Goal: Task Accomplishment & Management: Manage account settings

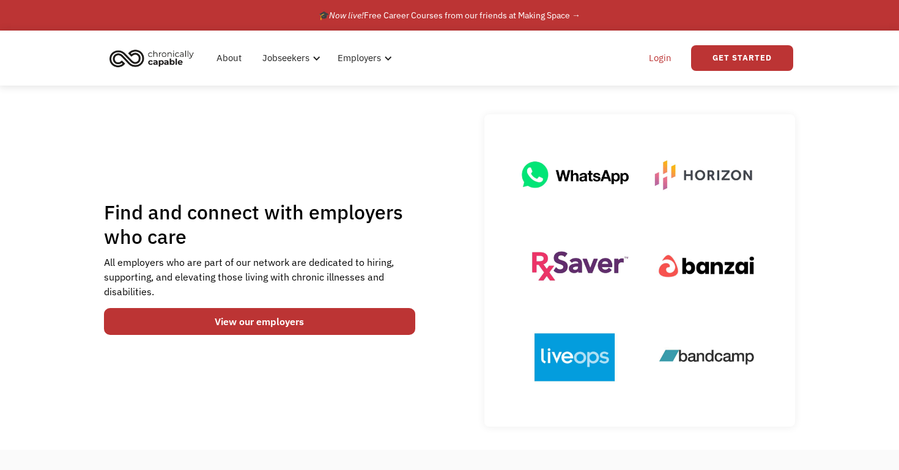
click at [658, 57] on link "Login" at bounding box center [659, 58] width 37 height 39
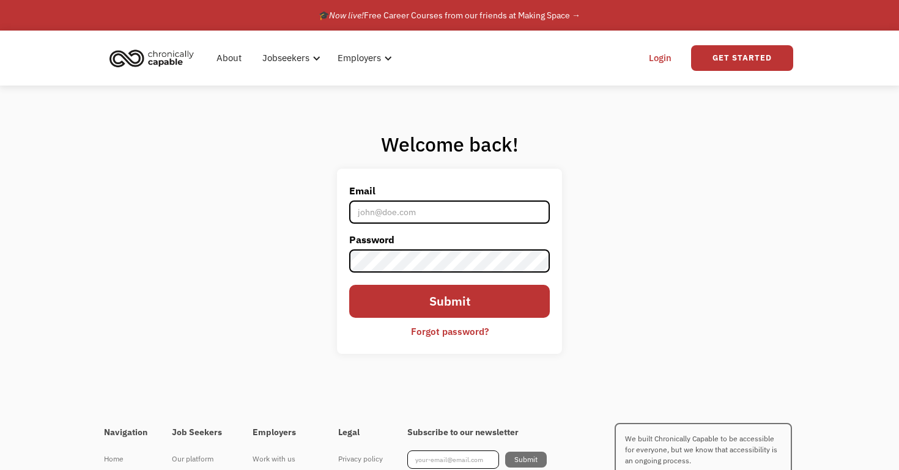
click at [425, 216] on input "Email" at bounding box center [449, 211] width 200 height 23
type input "[EMAIL_ADDRESS][DOMAIN_NAME]"
click at [424, 327] on div "Forgot password?" at bounding box center [450, 331] width 78 height 15
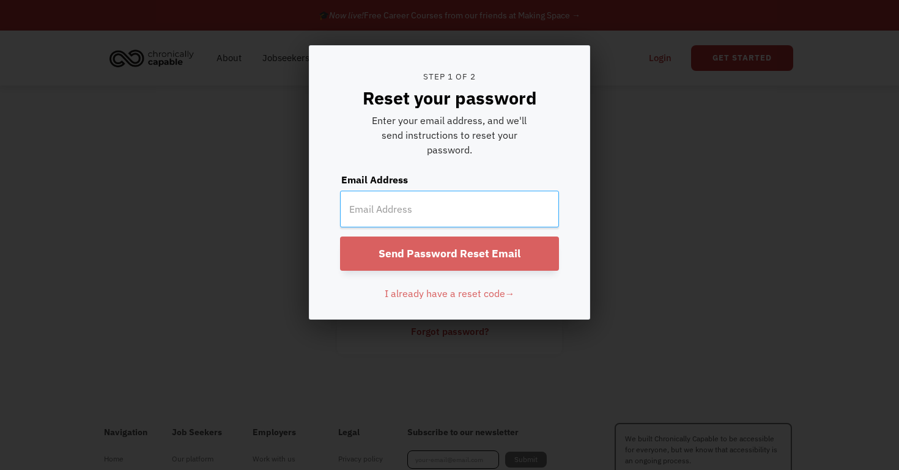
click at [420, 204] on input "email" at bounding box center [449, 209] width 219 height 37
type input "[EMAIL_ADDRESS][DOMAIN_NAME]"
click at [340, 237] on input "Send Password Reset Email" at bounding box center [449, 254] width 219 height 34
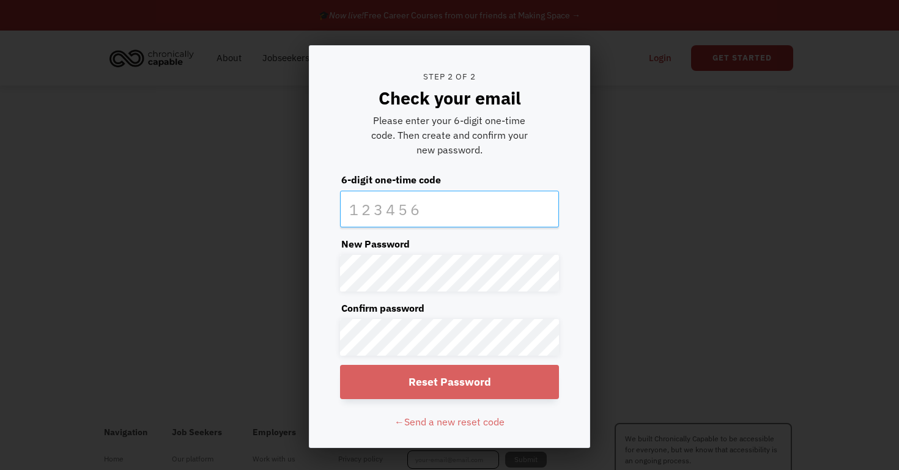
click at [464, 220] on input "text" at bounding box center [449, 209] width 219 height 37
paste input "834669"
type input "834669"
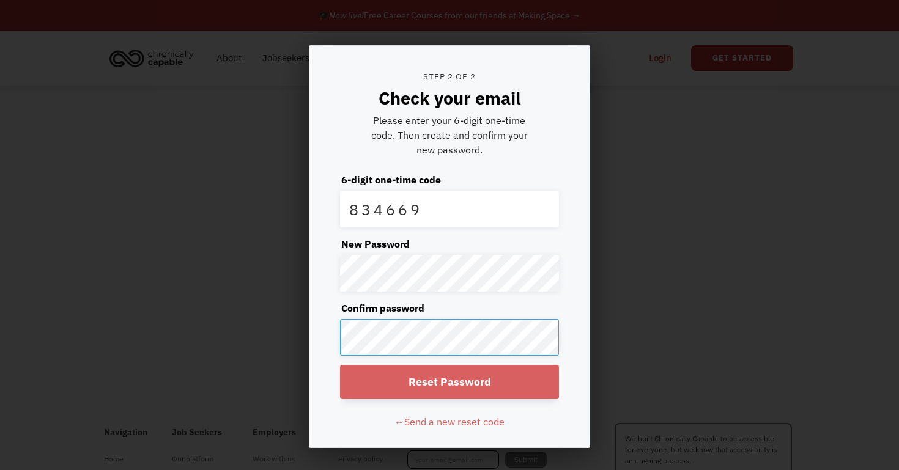
click at [340, 365] on input "Reset Password" at bounding box center [449, 382] width 219 height 34
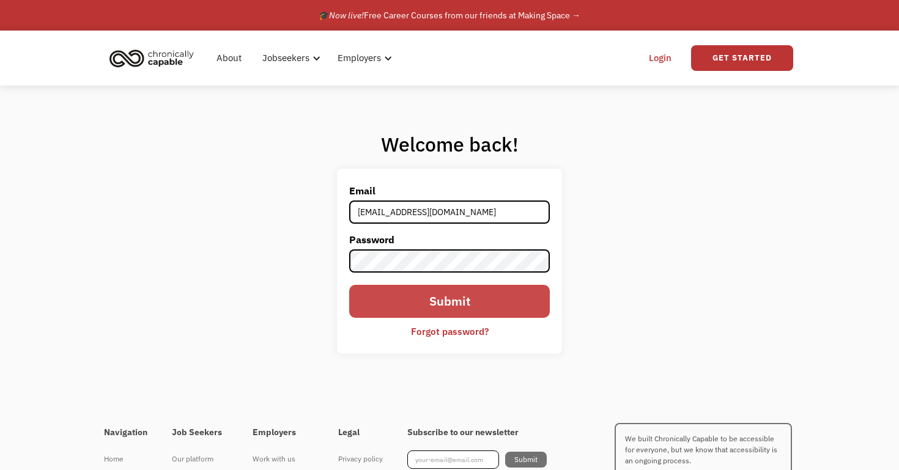
click at [444, 296] on input "Submit" at bounding box center [449, 302] width 200 height 34
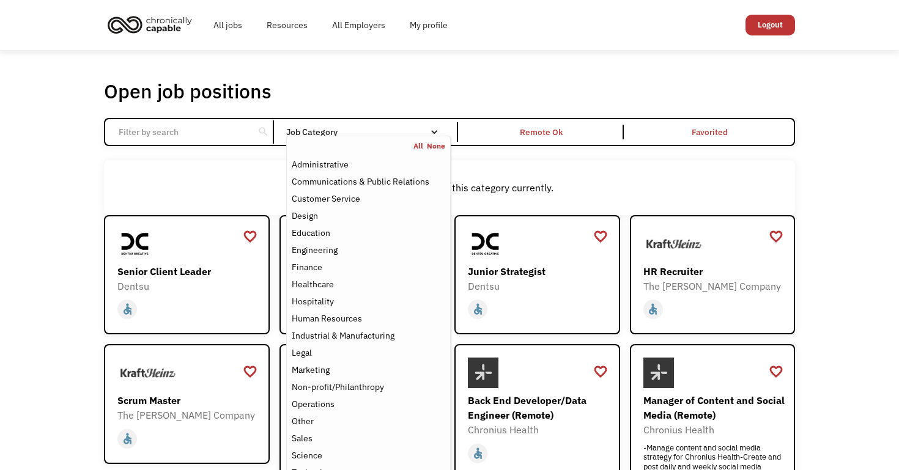
click at [314, 131] on div "Job Category" at bounding box center [368, 132] width 164 height 9
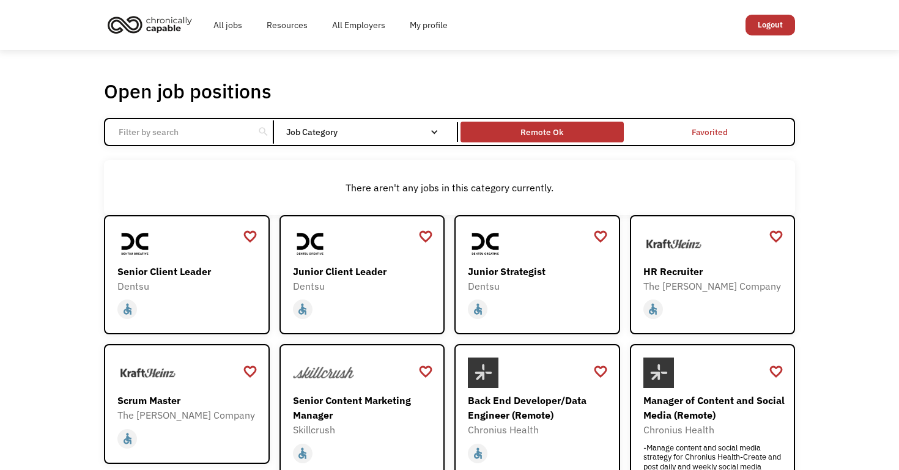
click at [530, 126] on div "Remote Ok" at bounding box center [541, 132] width 43 height 15
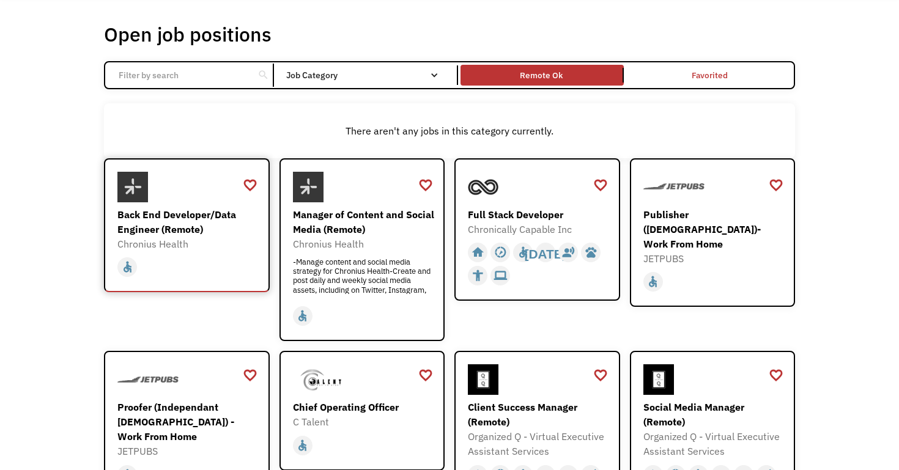
scroll to position [48, 0]
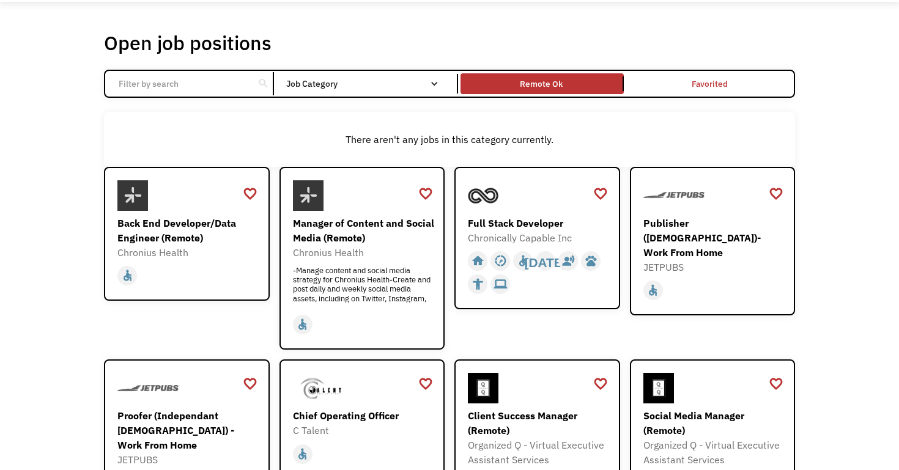
click at [207, 86] on input "Email Form" at bounding box center [179, 83] width 136 height 23
click input "Email Form" at bounding box center [0, 0] width 0 height 0
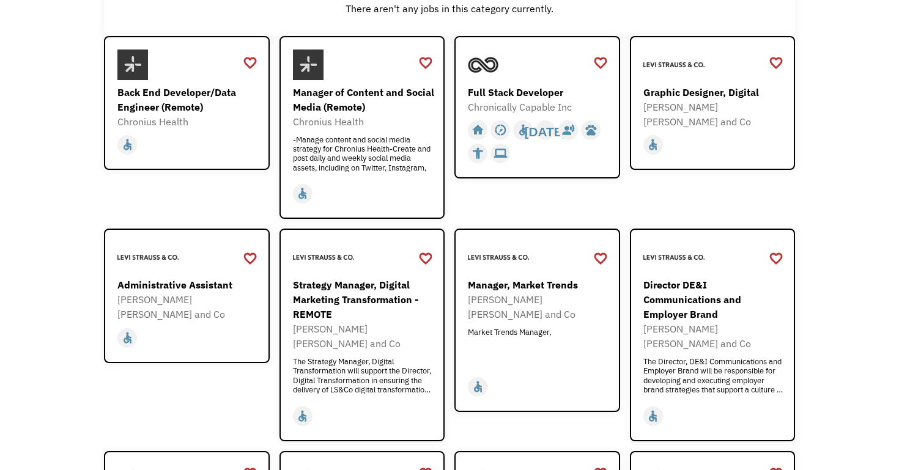
scroll to position [178, 0]
click at [398, 183] on div "home slow_motion_video accessible today not_interested supervisor_account recor…" at bounding box center [364, 194] width 142 height 23
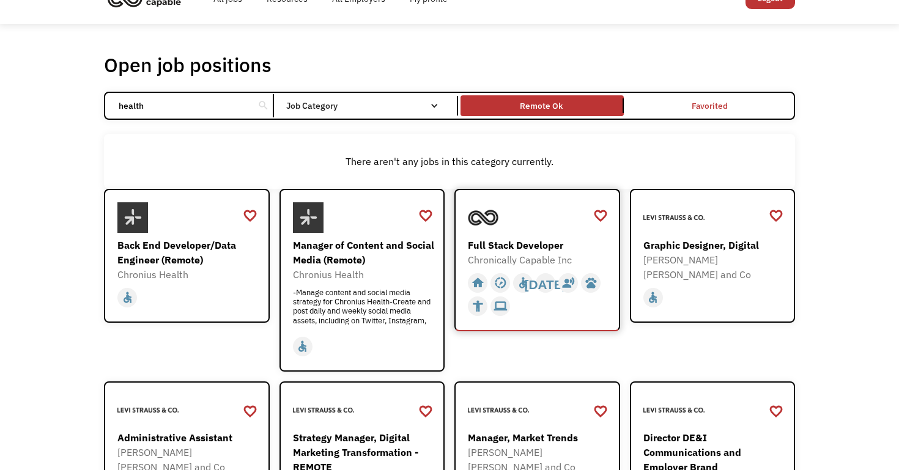
scroll to position [24, 0]
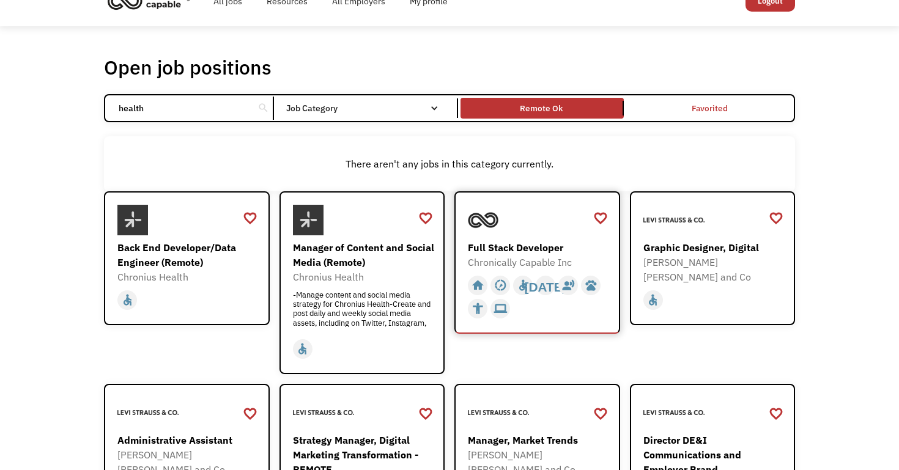
click at [520, 244] on div "Full Stack Developer" at bounding box center [539, 247] width 142 height 15
click at [234, 112] on input "health" at bounding box center [179, 108] width 136 height 23
type input "h"
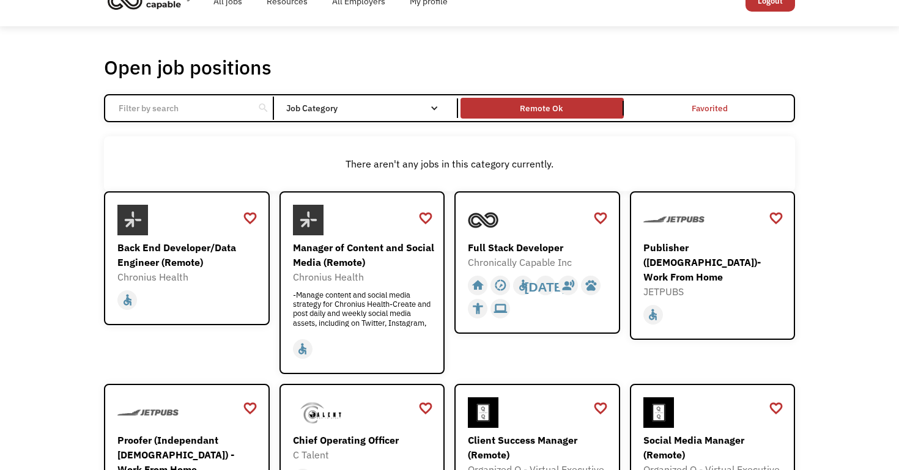
click input "Email Form" at bounding box center [0, 0] width 0 height 0
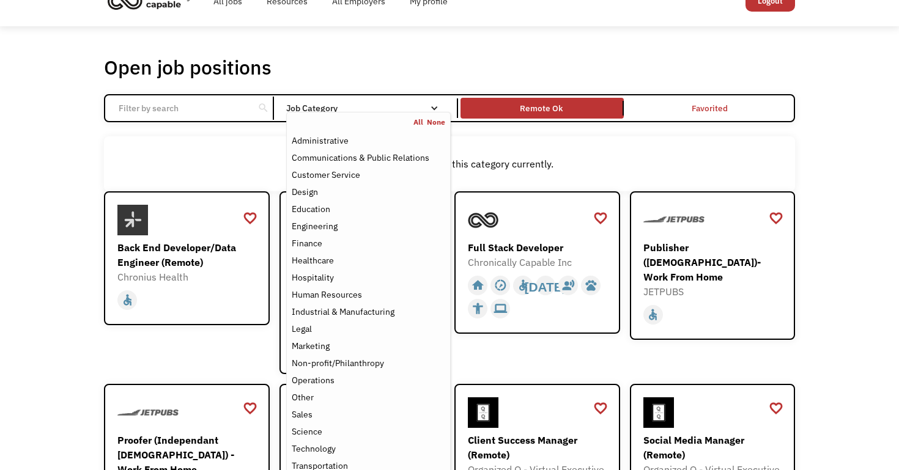
click at [307, 104] on div "Job Category" at bounding box center [368, 108] width 164 height 9
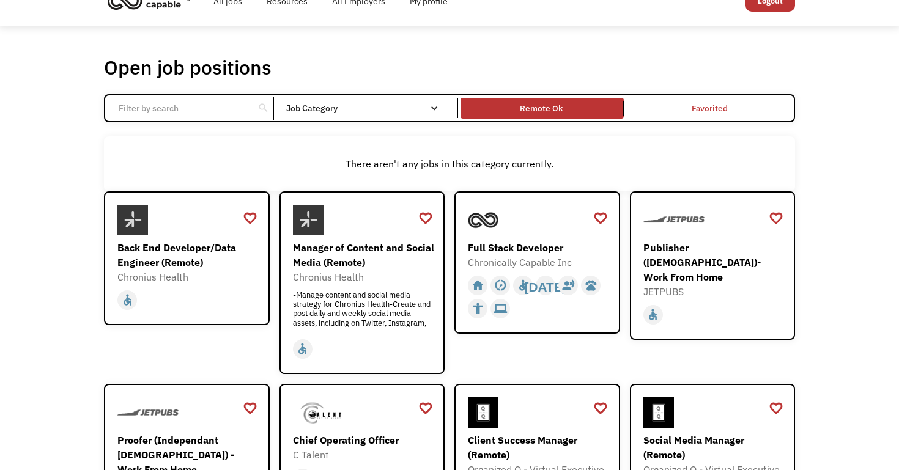
click at [307, 104] on div "Job Category" at bounding box center [368, 108] width 164 height 9
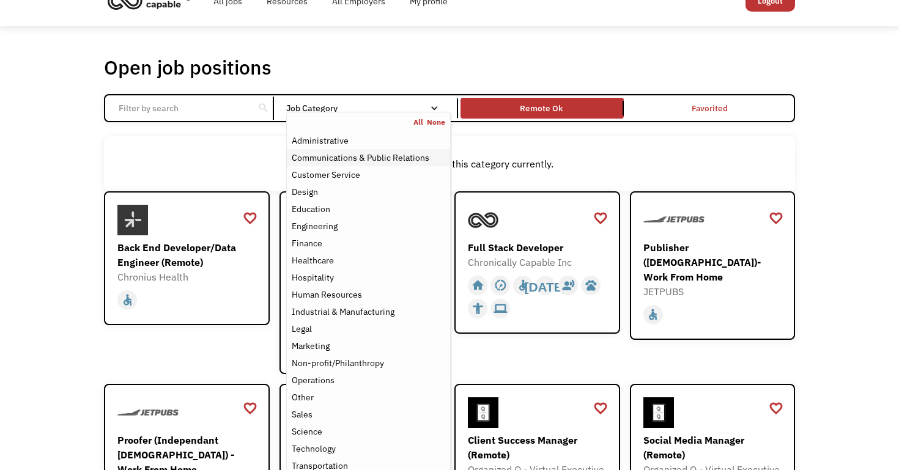
click at [347, 159] on div "Communications & Public Relations" at bounding box center [361, 157] width 138 height 15
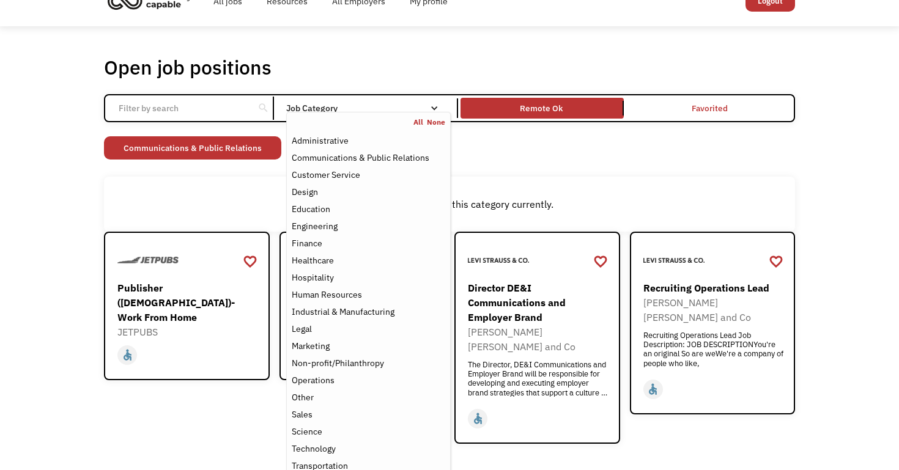
click at [200, 192] on div "There aren't any jobs in this category currently." at bounding box center [449, 204] width 691 height 55
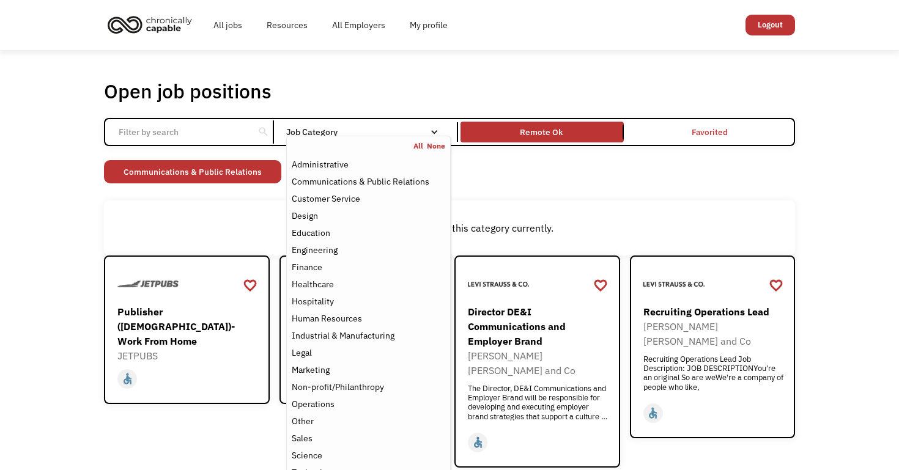
click at [326, 133] on div "Job Category" at bounding box center [368, 132] width 164 height 9
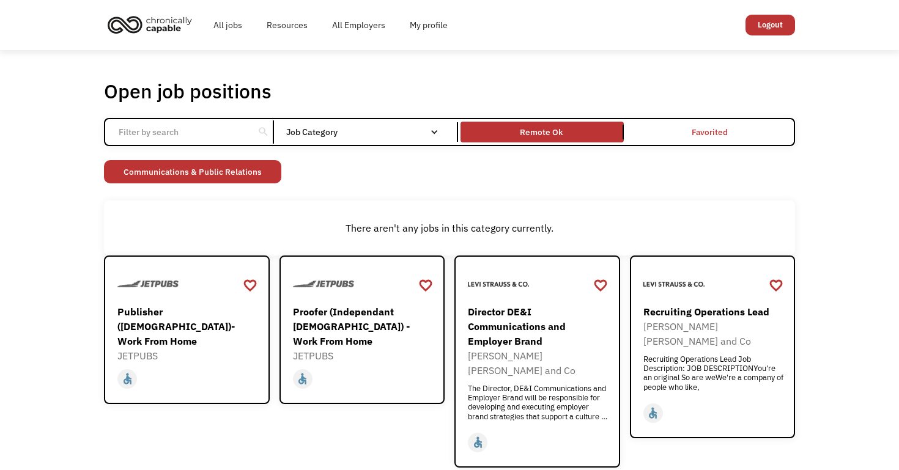
click at [326, 133] on div "Job Category" at bounding box center [368, 132] width 164 height 9
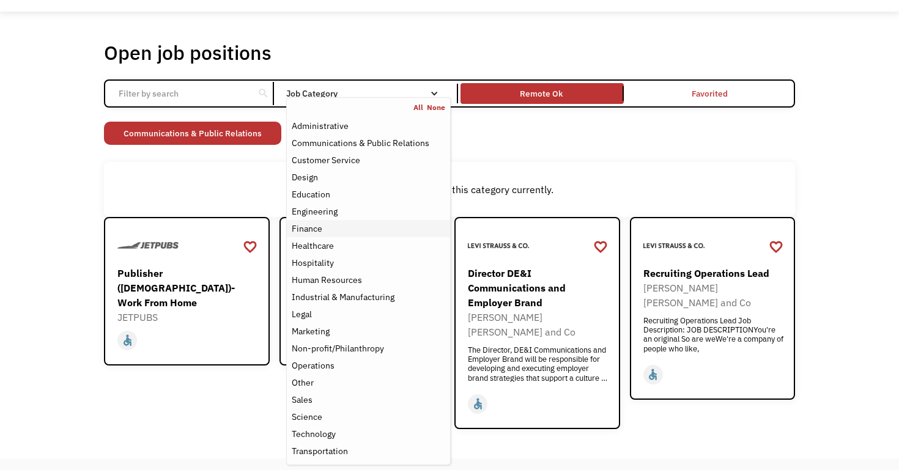
scroll to position [40, 0]
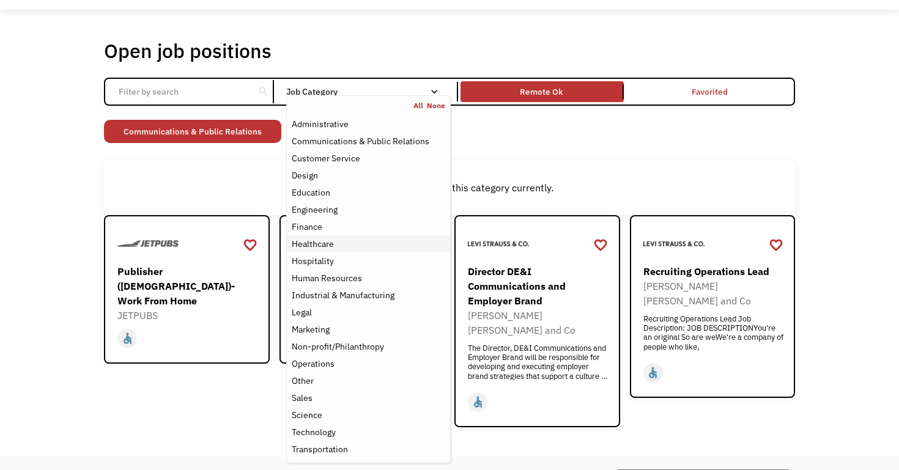
click at [331, 247] on div "Healthcare" at bounding box center [313, 244] width 42 height 15
click at [350, 240] on div "Healthcare" at bounding box center [368, 244] width 153 height 15
click at [557, 158] on div "Open job positions You have X liked items Search search Filter by category Admi…" at bounding box center [449, 233] width 691 height 389
click at [357, 102] on div "All None" at bounding box center [368, 106] width 163 height 10
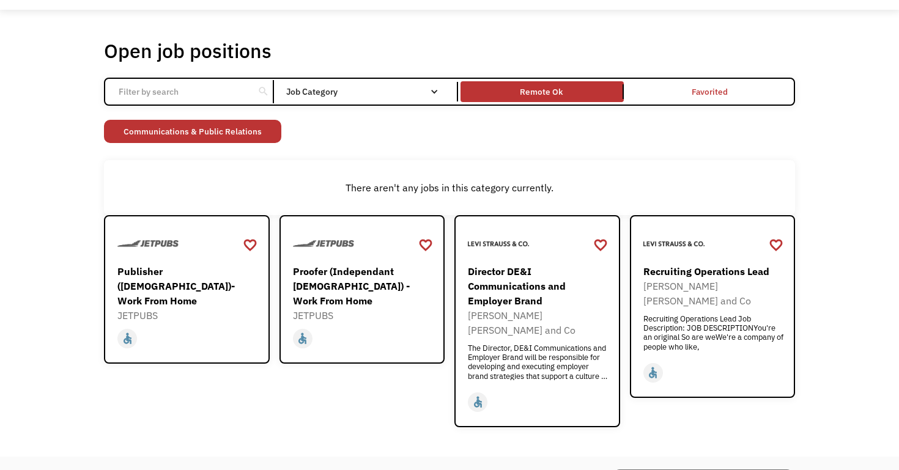
click at [194, 164] on div "There aren't any jobs in this category currently." at bounding box center [449, 187] width 691 height 55
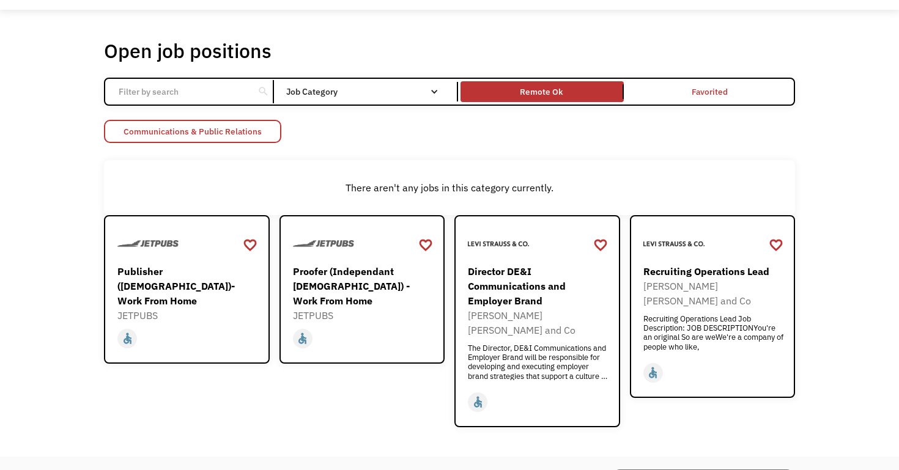
click at [271, 131] on link "Communications & Public Relations" at bounding box center [192, 131] width 177 height 23
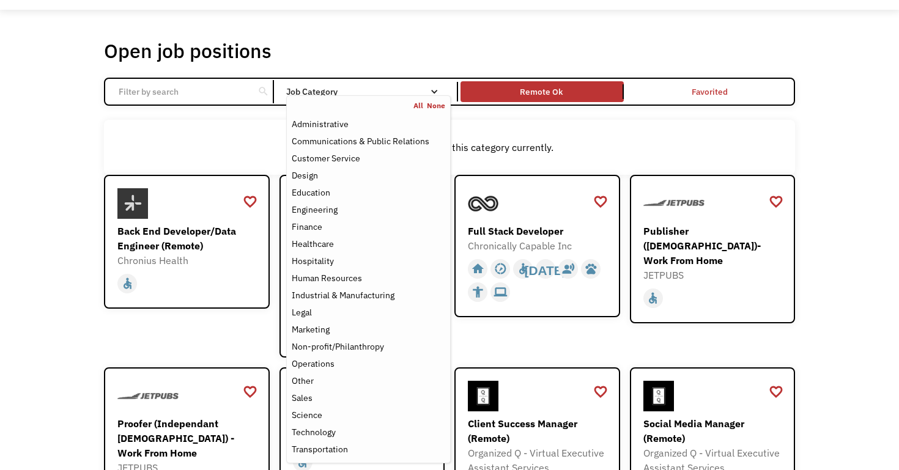
click at [337, 92] on div "Job Category" at bounding box center [368, 91] width 164 height 9
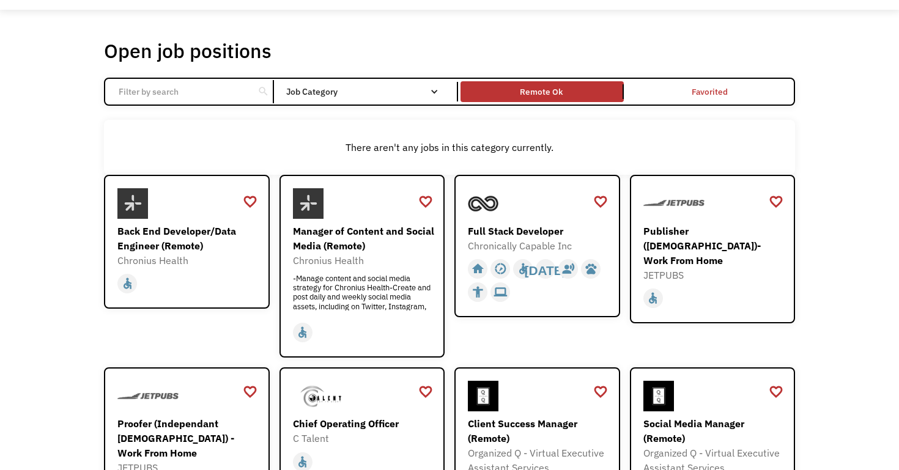
click at [337, 94] on div "Job Category" at bounding box center [368, 91] width 164 height 9
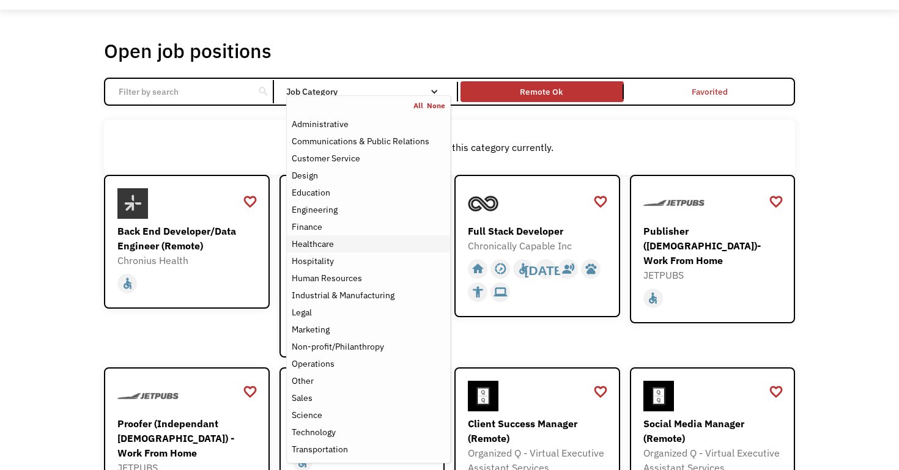
click at [308, 240] on div "Healthcare" at bounding box center [313, 244] width 42 height 15
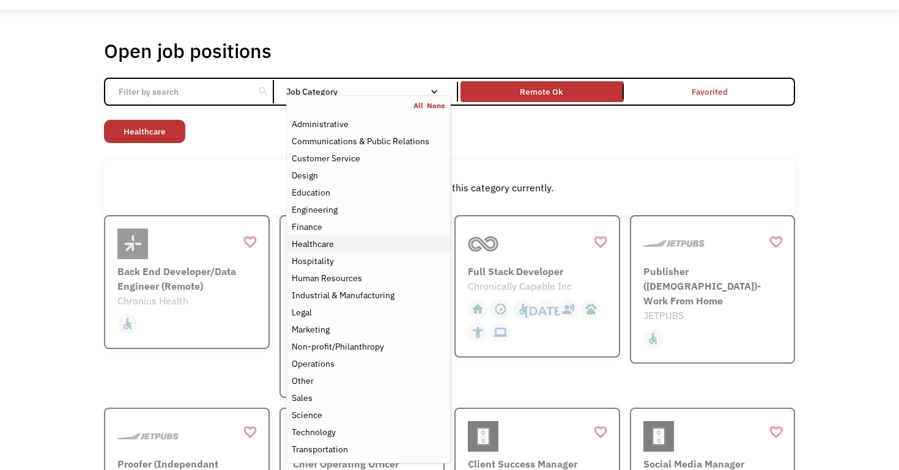
scroll to position [33, 0]
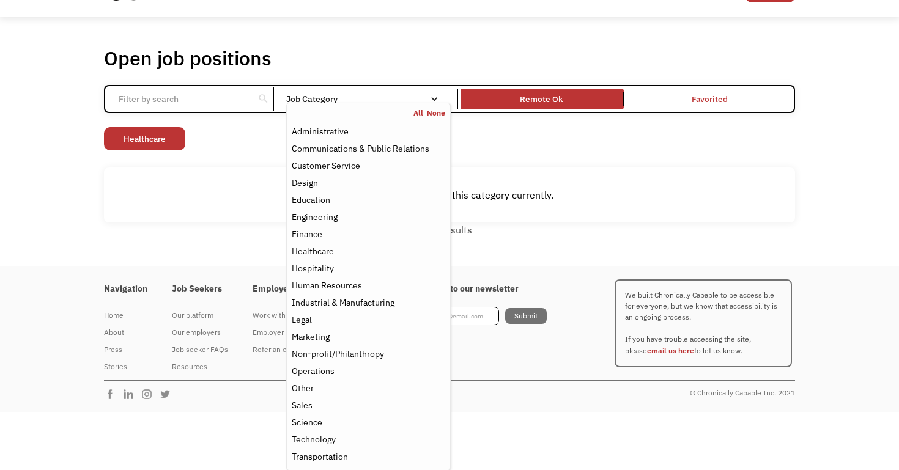
click at [477, 136] on div "Non-profit/Philanthropy Other Transportation Technology Science Sales Operation…" at bounding box center [449, 140] width 691 height 26
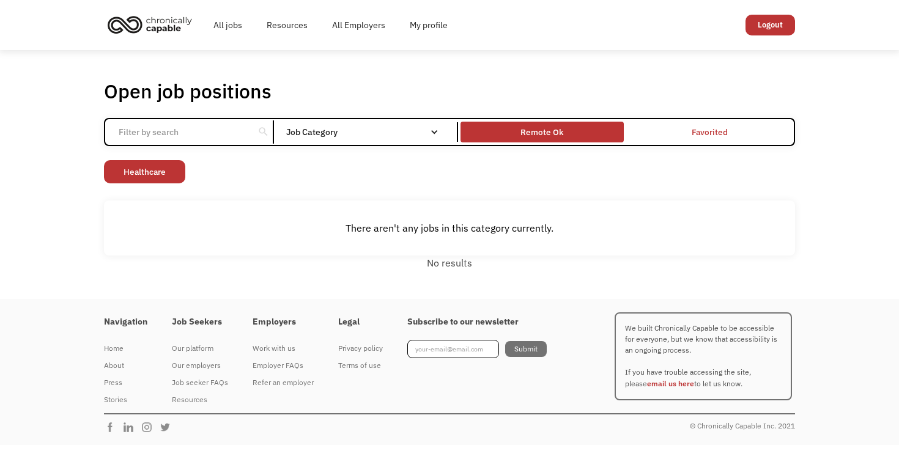
click at [553, 131] on div "Remote Ok" at bounding box center [541, 132] width 43 height 15
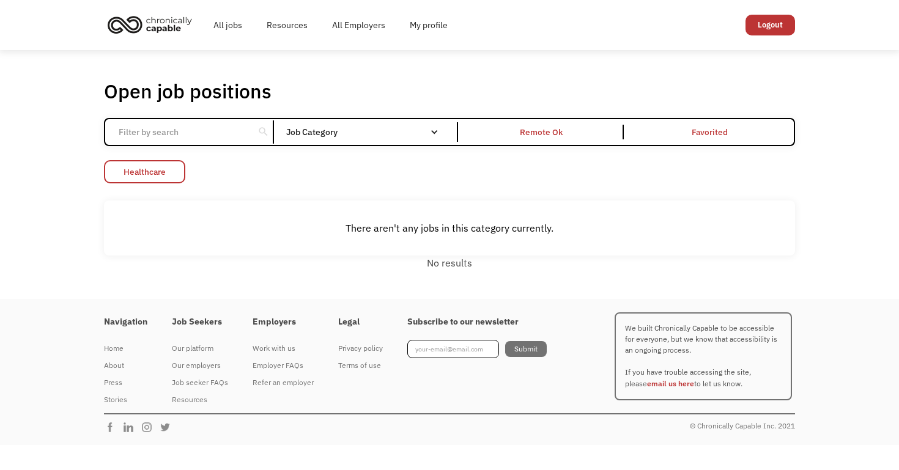
click at [174, 165] on link "Healthcare" at bounding box center [144, 171] width 81 height 23
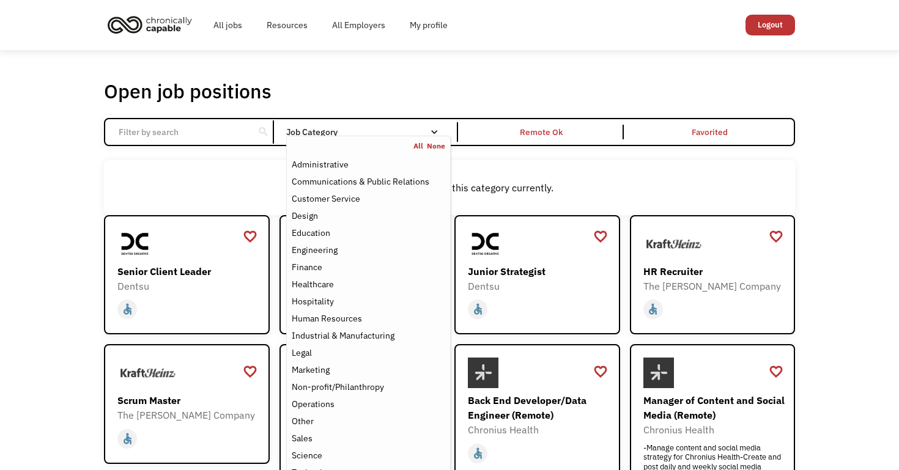
click at [361, 138] on nav "All None Administrative Communications & Public Relations Customer Service Desi…" at bounding box center [368, 320] width 164 height 368
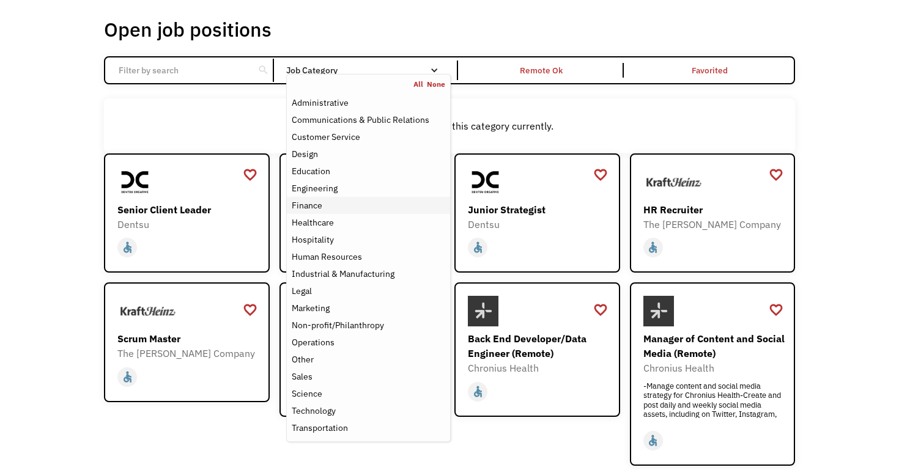
scroll to position [67, 0]
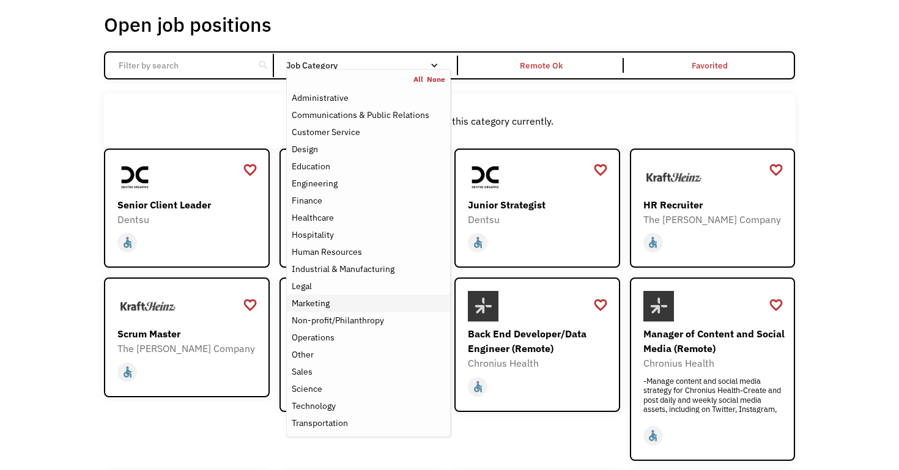
click at [325, 308] on div "Marketing" at bounding box center [311, 303] width 38 height 15
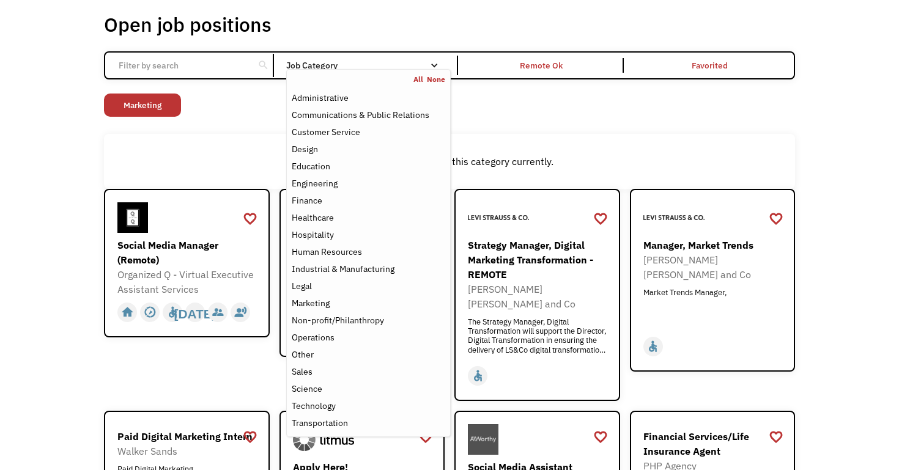
click at [171, 151] on div "There aren't any jobs in this category currently." at bounding box center [449, 161] width 691 height 55
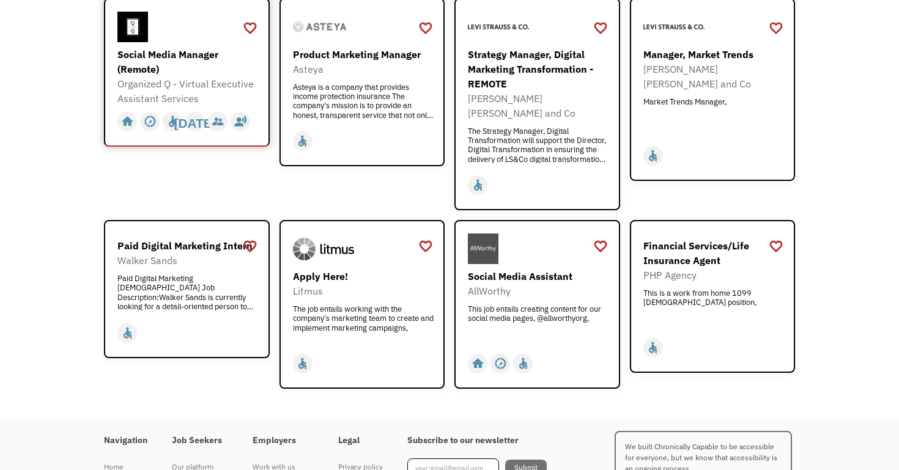
scroll to position [304, 0]
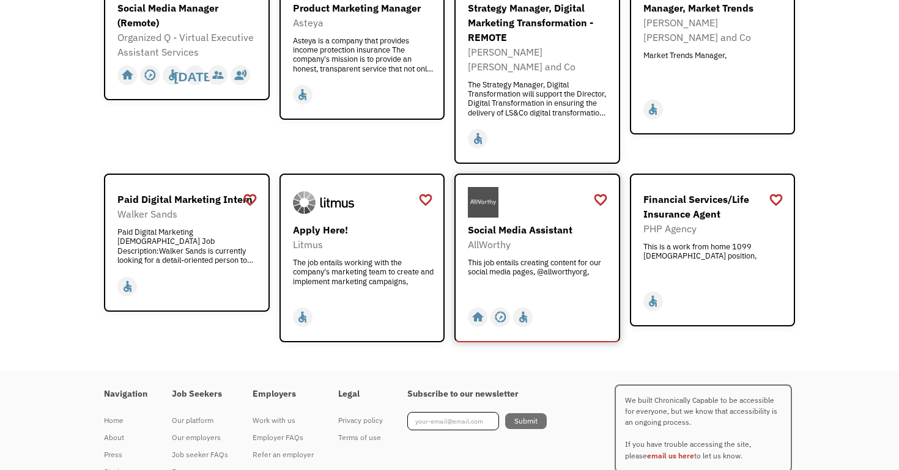
click at [533, 223] on div "Social Media Assistant" at bounding box center [539, 230] width 142 height 15
click at [557, 237] on div "AllWorthy" at bounding box center [539, 244] width 142 height 15
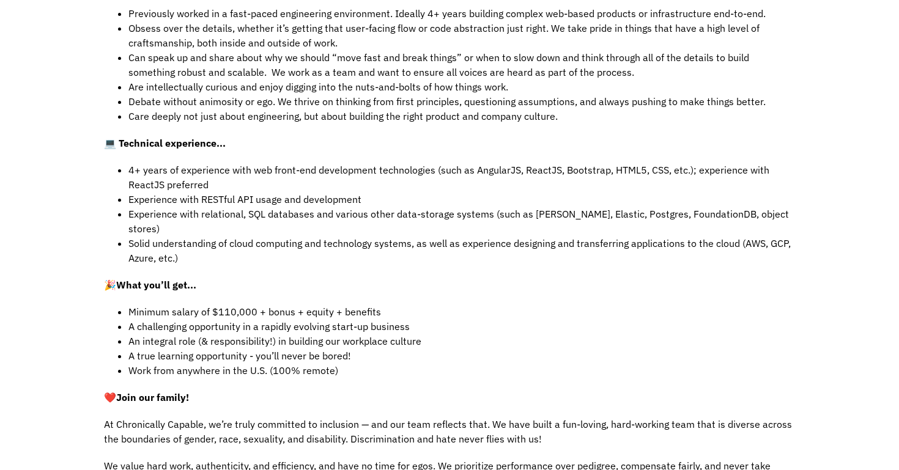
scroll to position [641, 0]
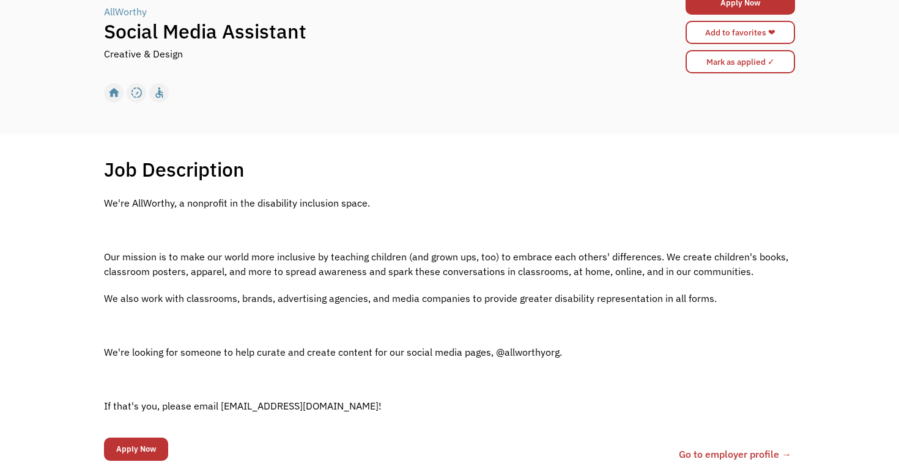
scroll to position [139, 0]
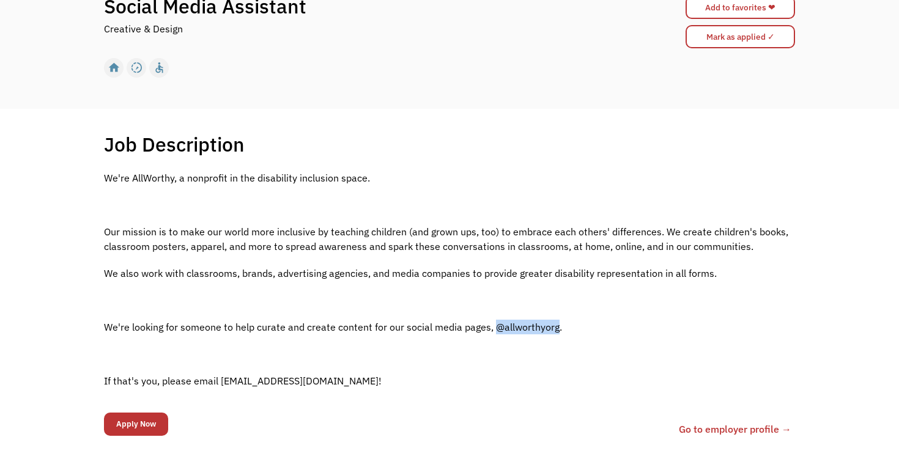
drag, startPoint x: 554, startPoint y: 329, endPoint x: 493, endPoint y: 328, distance: 61.8
click at [493, 328] on p "We're looking for someone to help curate and create content for our social medi…" at bounding box center [449, 327] width 691 height 15
copy p "@allworthyorg"
